Goal: Check status: Check status

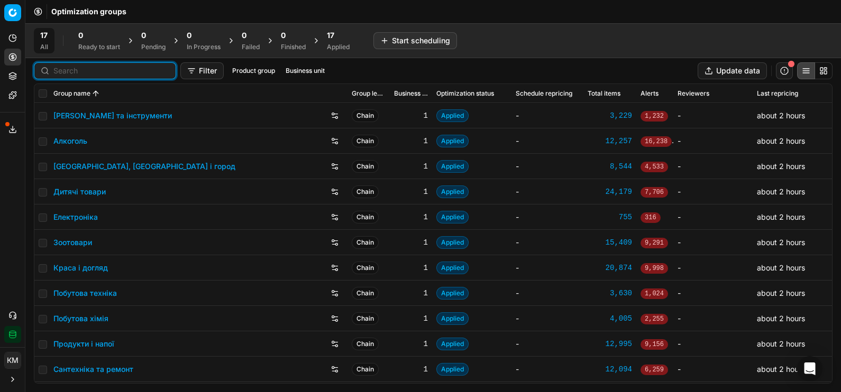
click at [76, 72] on input at bounding box center [111, 71] width 116 height 11
paste input "606527"
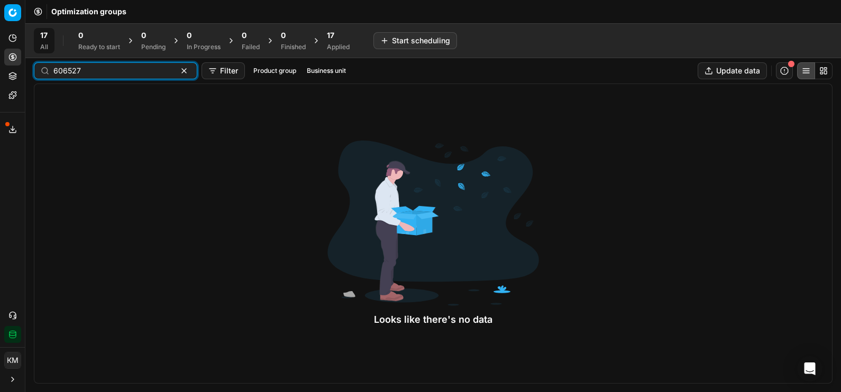
type input "606527"
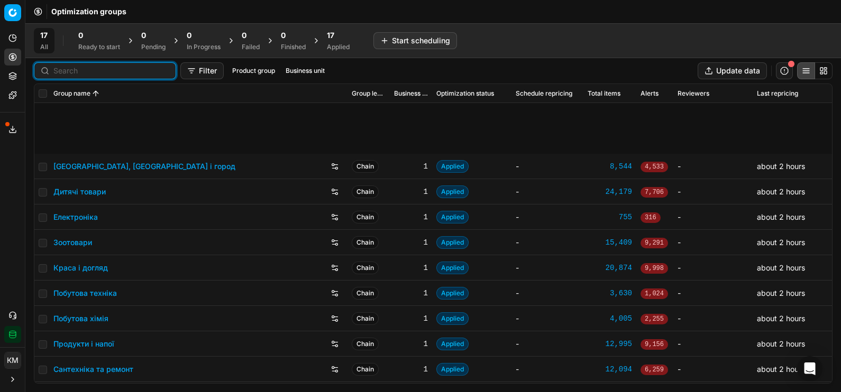
scroll to position [150, 0]
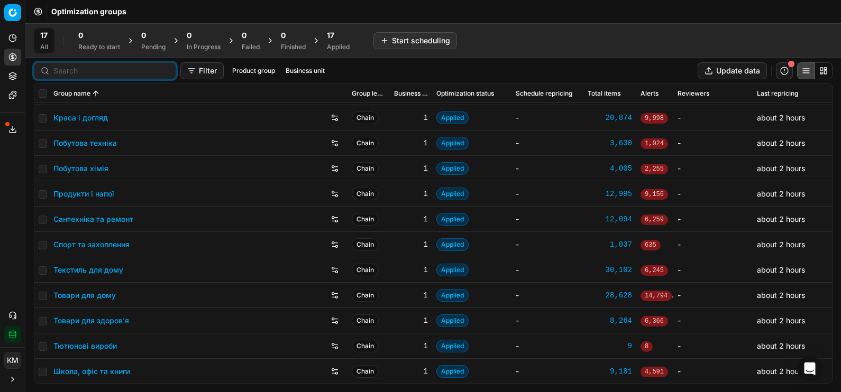
click at [91, 167] on link "Побутова хімія" at bounding box center [80, 168] width 55 height 11
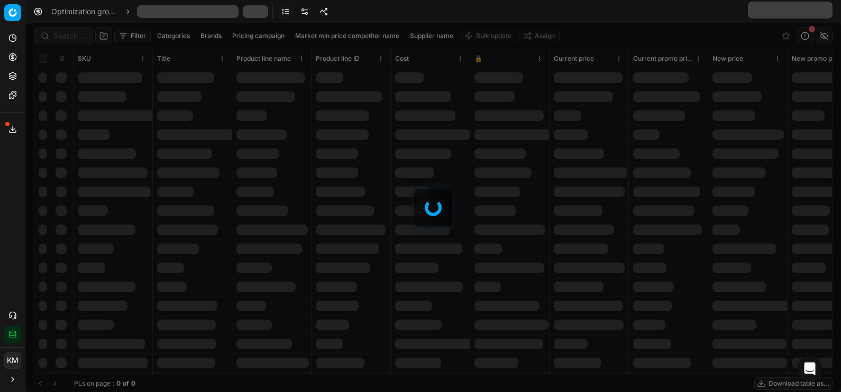
drag, startPoint x: 108, startPoint y: 54, endPoint x: 186, endPoint y: -1, distance: 95.1
click at [186, 0] on html "Pricing platform Analytics Pricing Product portfolio Templates Export service 6…" at bounding box center [420, 196] width 841 height 392
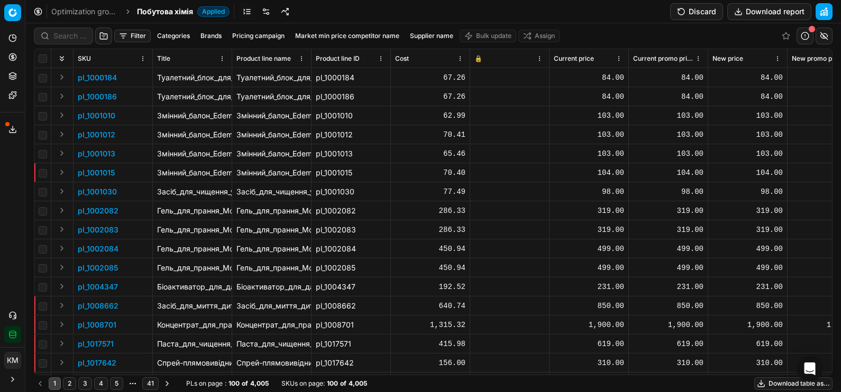
click at [75, 29] on div at bounding box center [63, 36] width 59 height 17
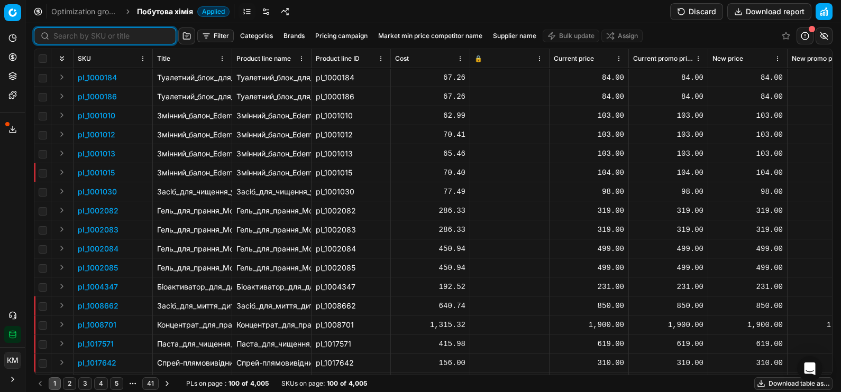
paste input "606527"
type input "606527"
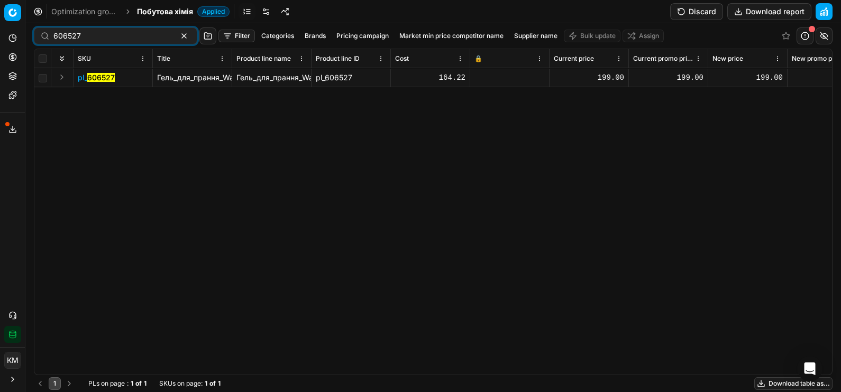
click at [95, 74] on mark "606527" at bounding box center [101, 77] width 28 height 9
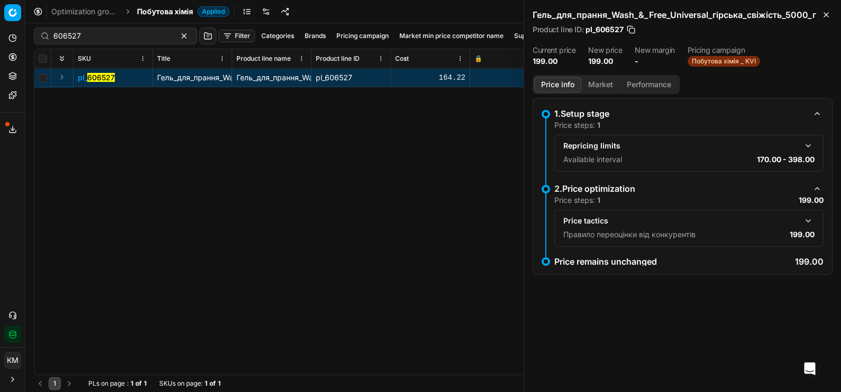
click at [611, 83] on button "Market" at bounding box center [600, 84] width 39 height 15
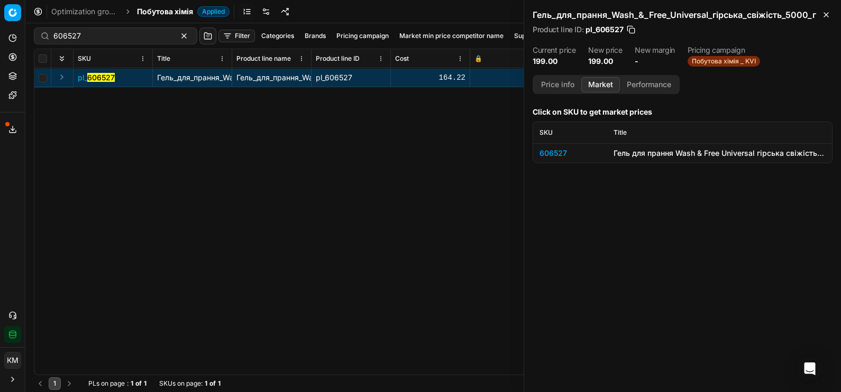
click at [561, 151] on div "606527" at bounding box center [569, 153] width 61 height 11
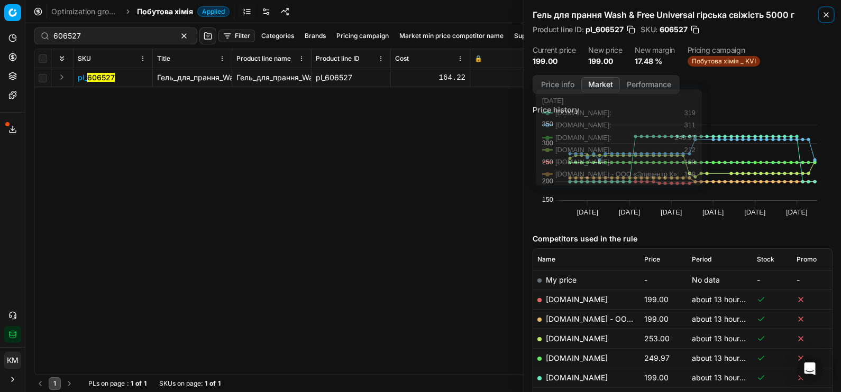
click at [826, 16] on icon "button" at bounding box center [826, 15] width 8 height 8
